Goal: Understand process/instructions

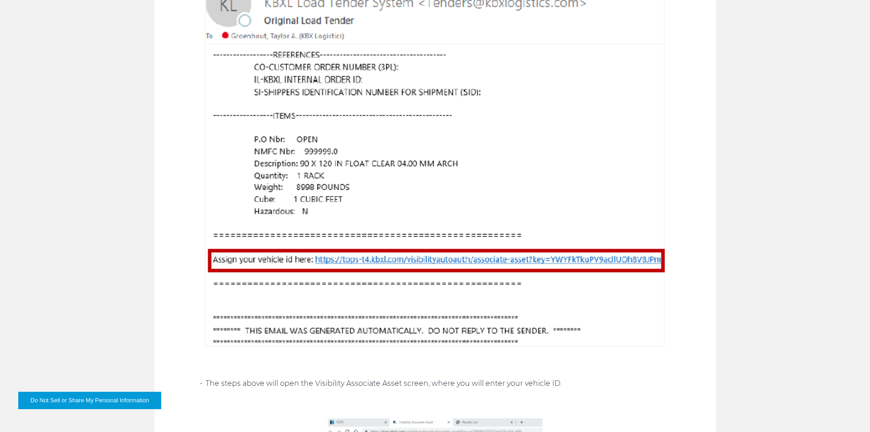
scroll to position [1005, 0]
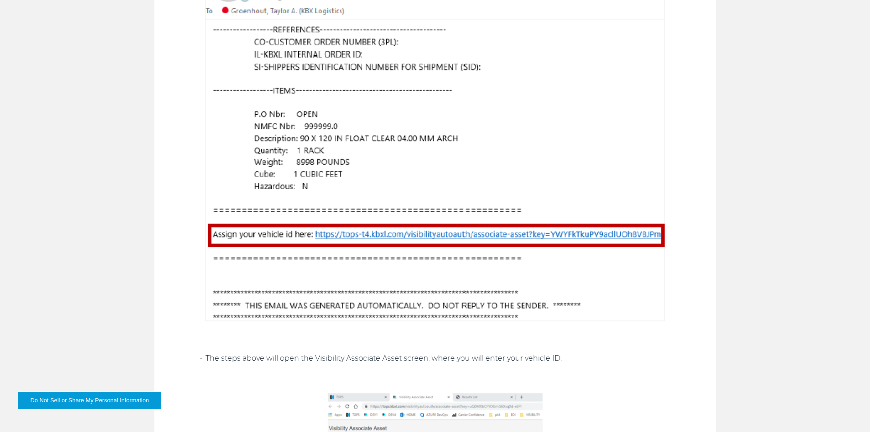
drag, startPoint x: 313, startPoint y: 234, endPoint x: 376, endPoint y: 235, distance: 62.6
drag, startPoint x: 376, startPoint y: 235, endPoint x: 74, endPoint y: 233, distance: 302.4
click at [74, 233] on div "ENTER TRUCK NUMBER in the Track It Section (KBX TM/ TOPS Menu)– For Contracted …" at bounding box center [435, 92] width 870 height 1073
click at [546, 232] on img at bounding box center [435, 137] width 471 height 380
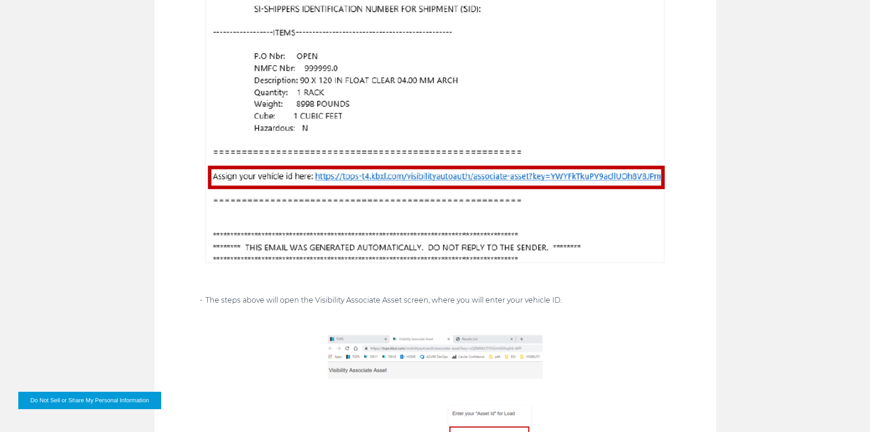
scroll to position [959, 0]
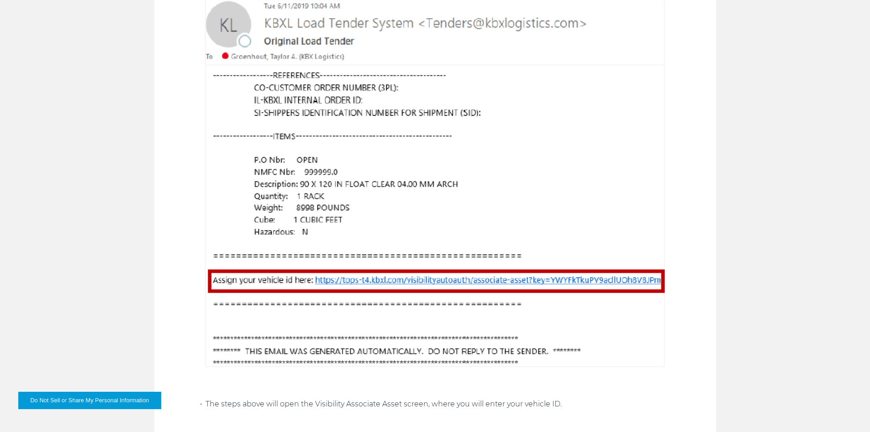
click at [351, 284] on img at bounding box center [435, 183] width 471 height 380
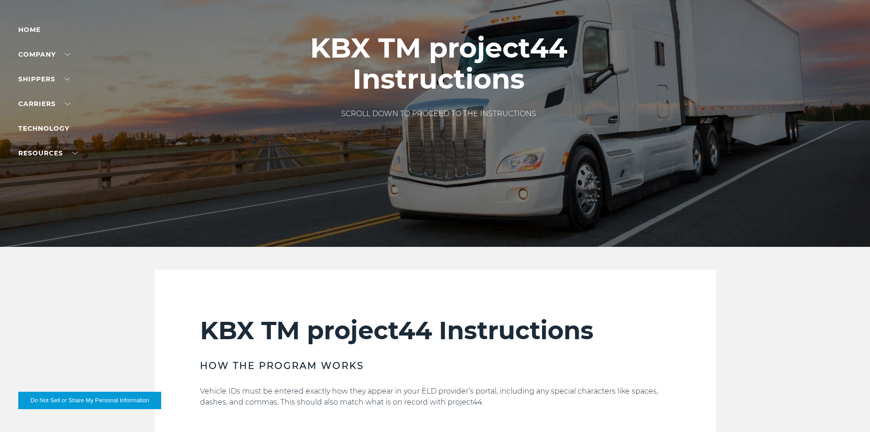
scroll to position [0, 0]
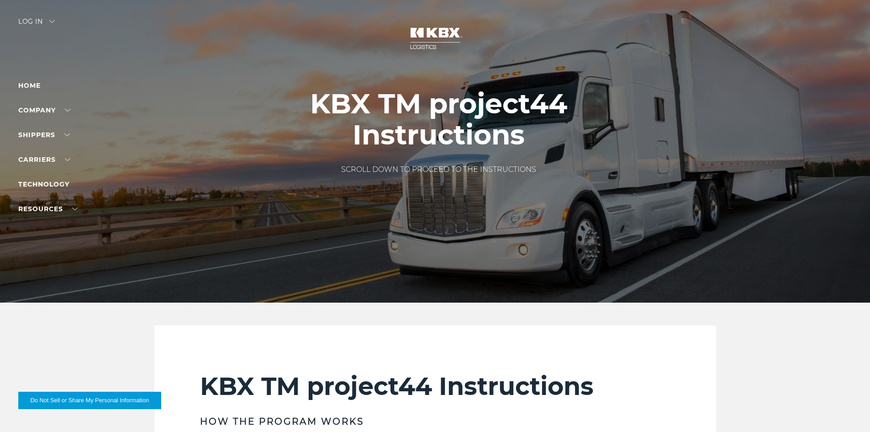
click at [33, 22] on div "Log in" at bounding box center [36, 24] width 37 height 13
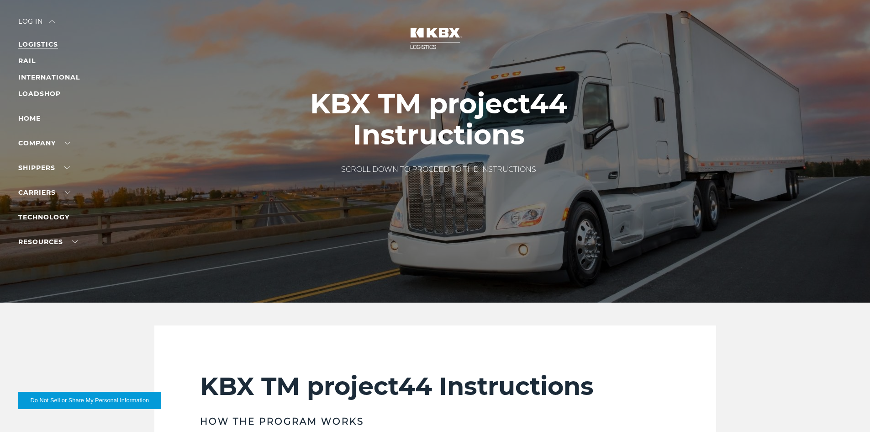
click at [36, 46] on link "LOGISTICS" at bounding box center [38, 44] width 40 height 8
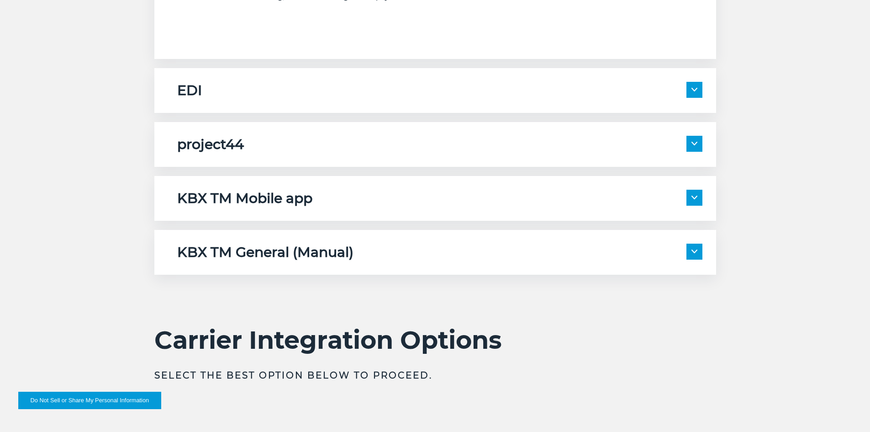
scroll to position [1553, 0]
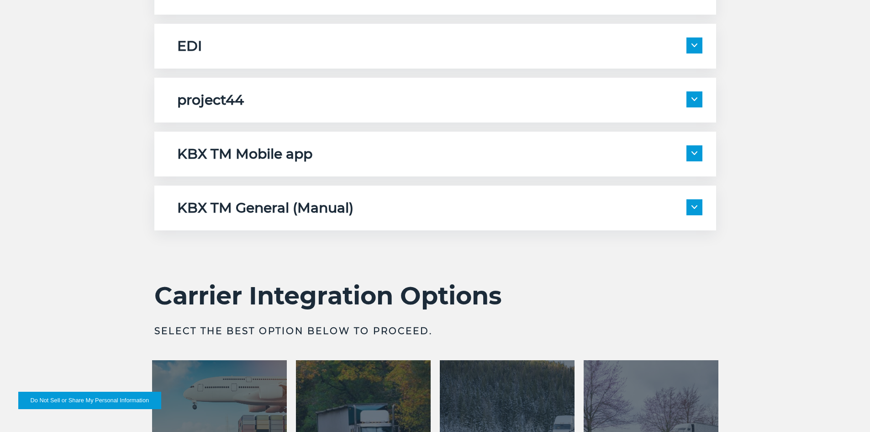
click at [296, 115] on div "project44 Description: project44 is connected to receive location data from the…" at bounding box center [435, 100] width 562 height 45
click at [693, 100] on img at bounding box center [695, 99] width 6 height 4
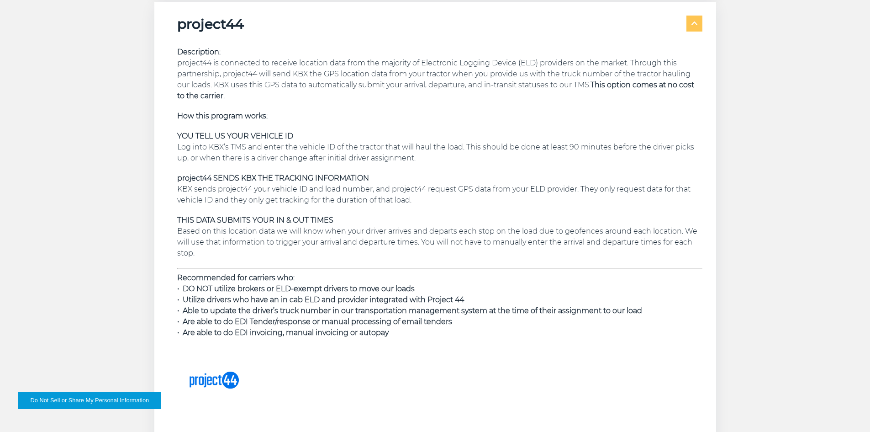
scroll to position [1599, 0]
